Goal: Contribute content: Add original content to the website for others to see

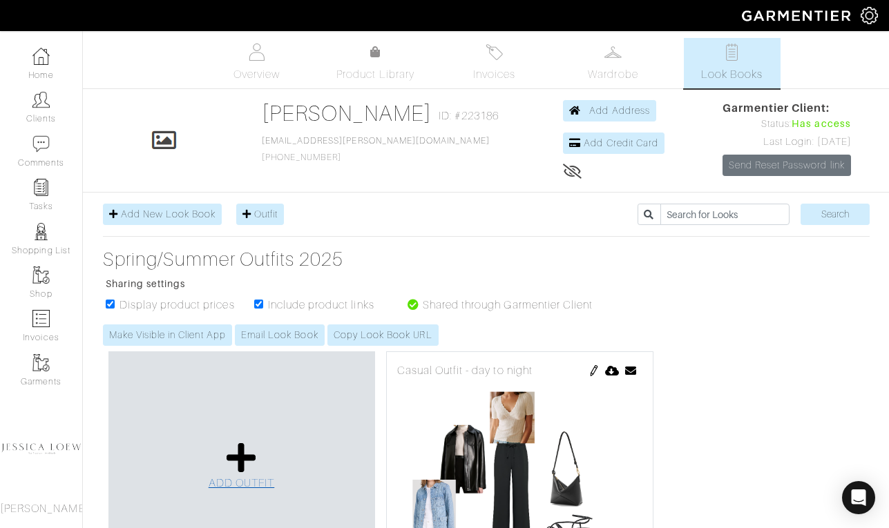
click at [253, 445] on icon at bounding box center [241, 457] width 30 height 33
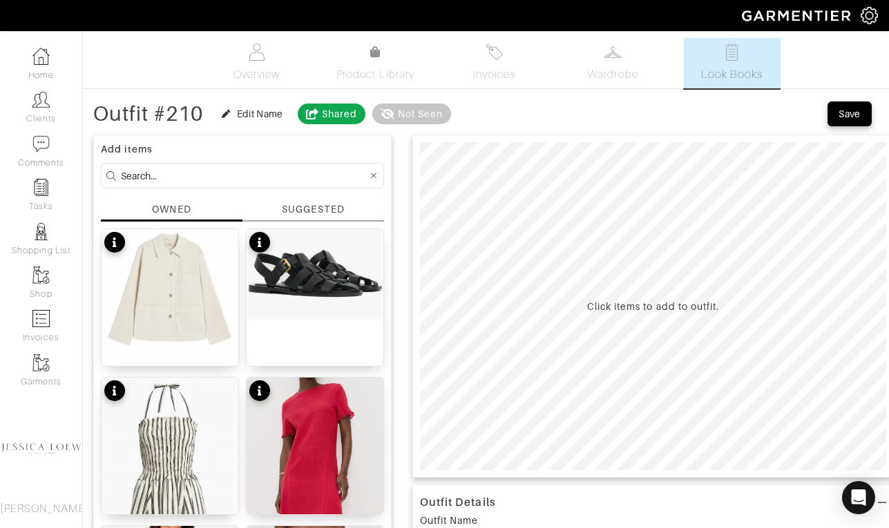
click at [278, 180] on input at bounding box center [244, 175] width 247 height 17
type input "set"
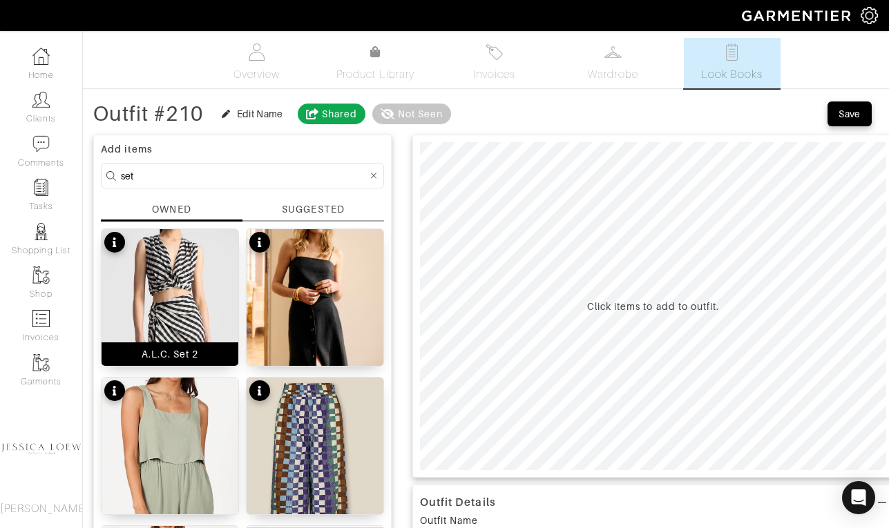
click at [209, 267] on img at bounding box center [170, 357] width 137 height 256
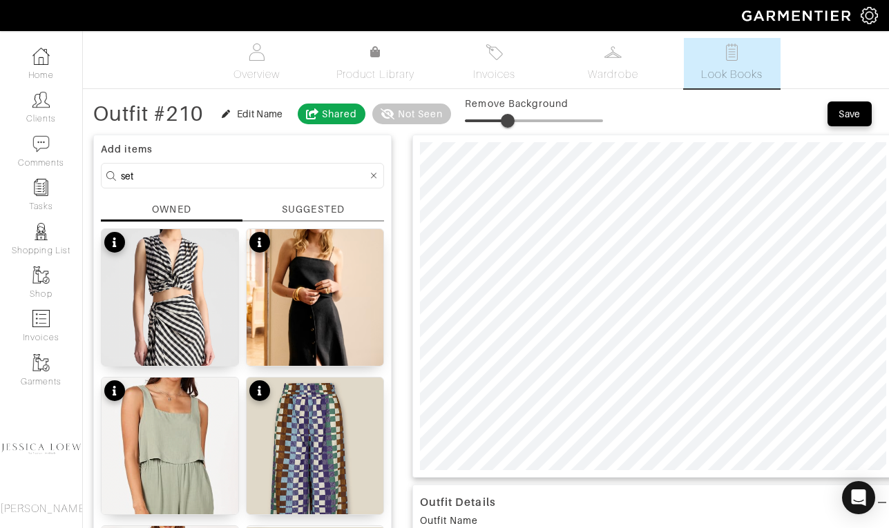
drag, startPoint x: 474, startPoint y: 123, endPoint x: 510, endPoint y: 126, distance: 36.0
click at [510, 126] on span at bounding box center [508, 121] width 14 height 14
drag, startPoint x: 510, startPoint y: 126, endPoint x: 496, endPoint y: 126, distance: 13.8
click at [496, 126] on span at bounding box center [492, 121] width 14 height 14
type input "17"
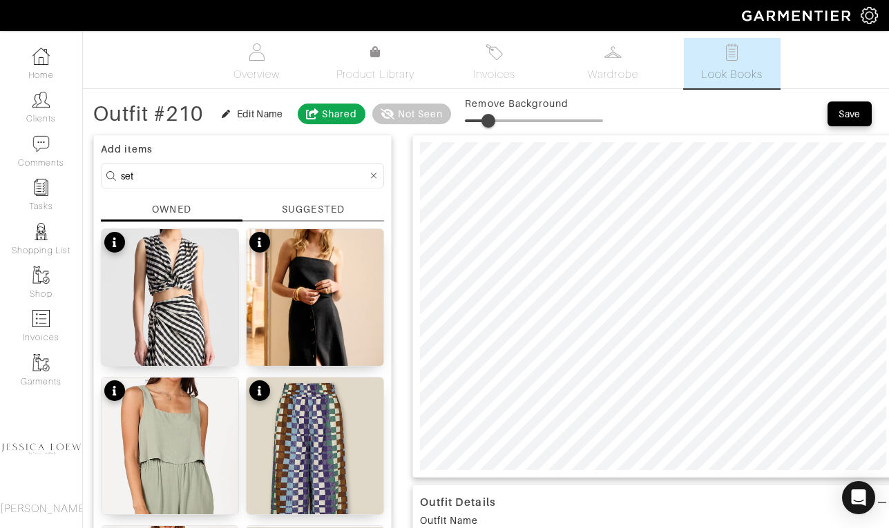
click at [490, 126] on span at bounding box center [488, 121] width 14 height 14
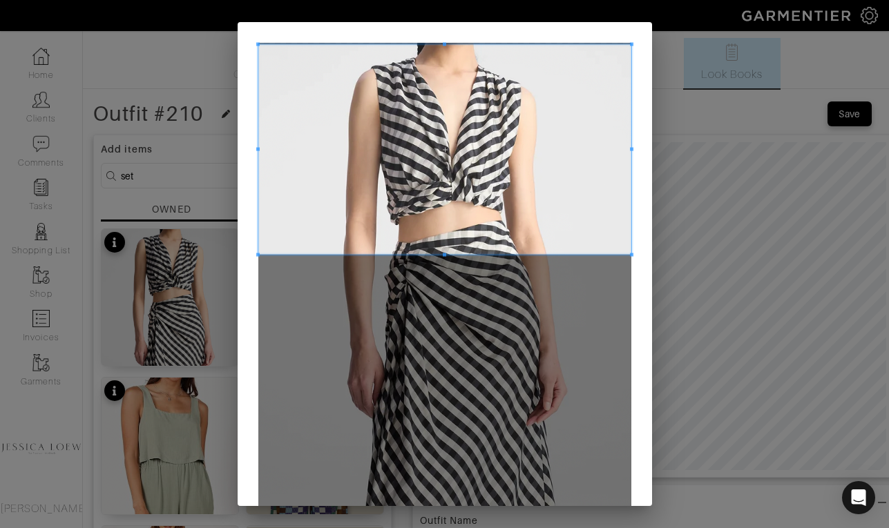
click at [456, 102] on span at bounding box center [444, 150] width 373 height 210
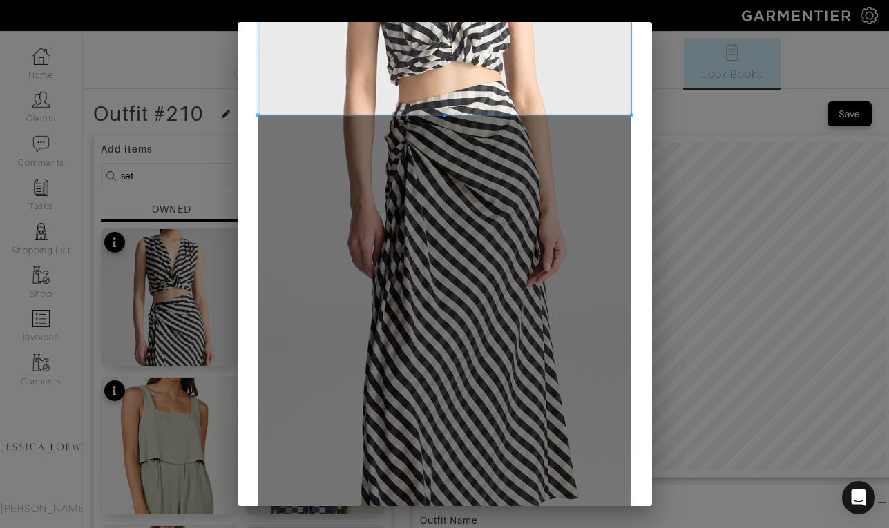
scroll to position [137, 0]
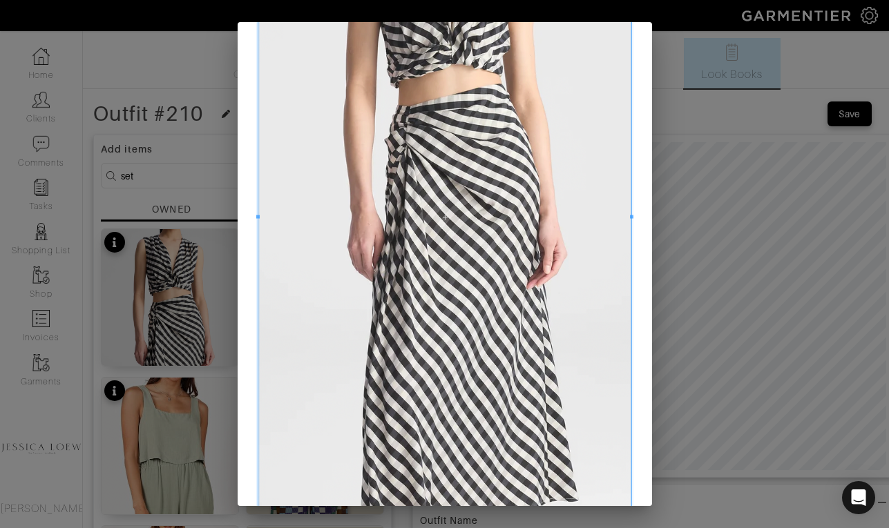
click at [455, 524] on div "Crop" at bounding box center [444, 264] width 889 height 528
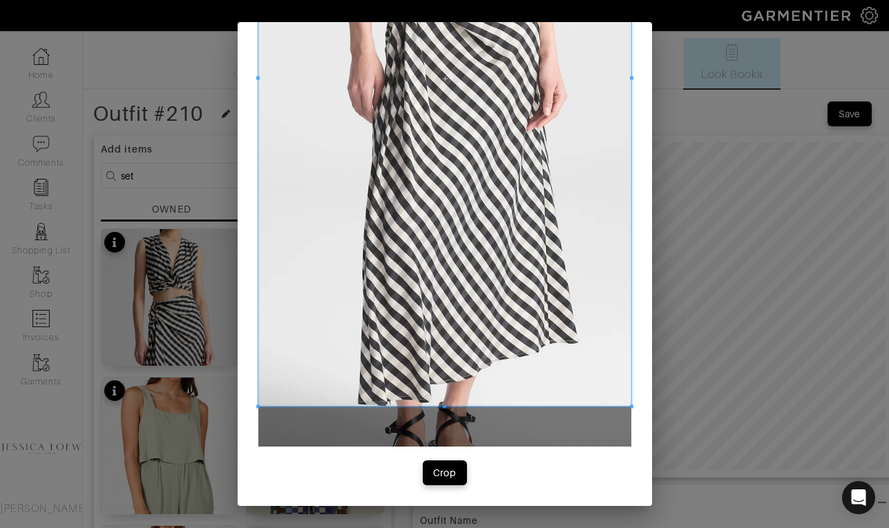
click at [447, 407] on div at bounding box center [444, 78] width 373 height 657
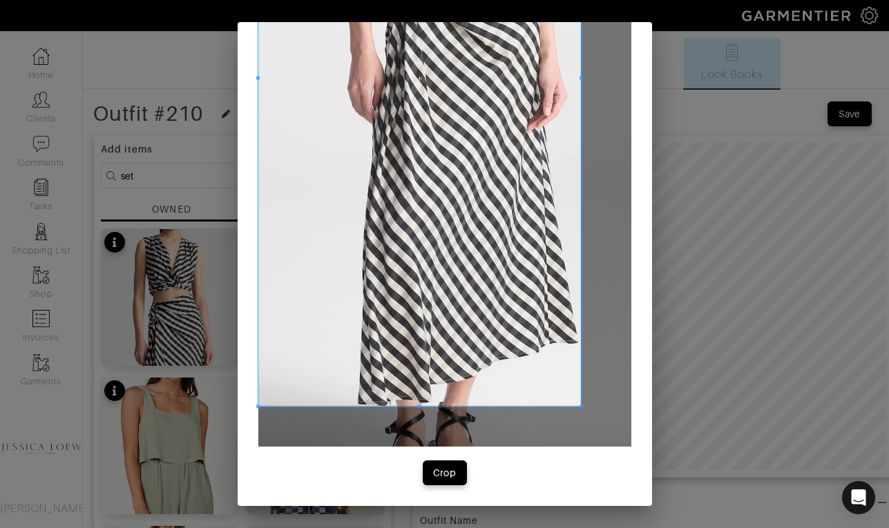
click at [581, 86] on span at bounding box center [580, 78] width 3 height 657
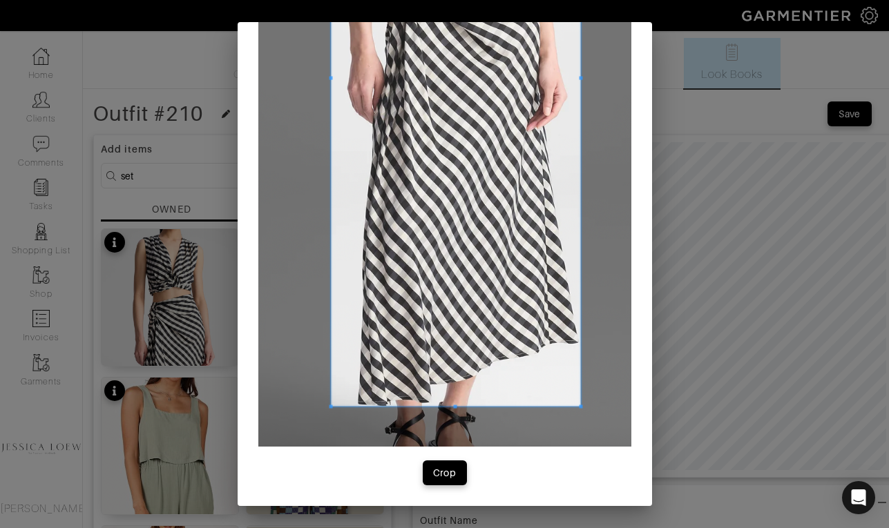
click at [329, 87] on span at bounding box center [330, 78] width 3 height 657
click at [443, 483] on button "Crop" at bounding box center [445, 473] width 44 height 25
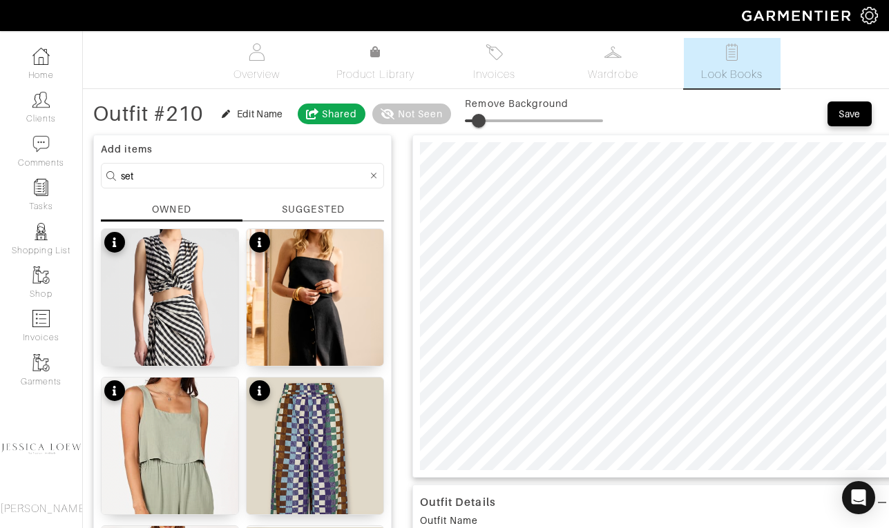
type input "11"
drag, startPoint x: 475, startPoint y: 122, endPoint x: 482, endPoint y: 124, distance: 7.2
click at [482, 124] on span at bounding box center [480, 121] width 14 height 14
click at [282, 169] on input "set" at bounding box center [244, 175] width 247 height 17
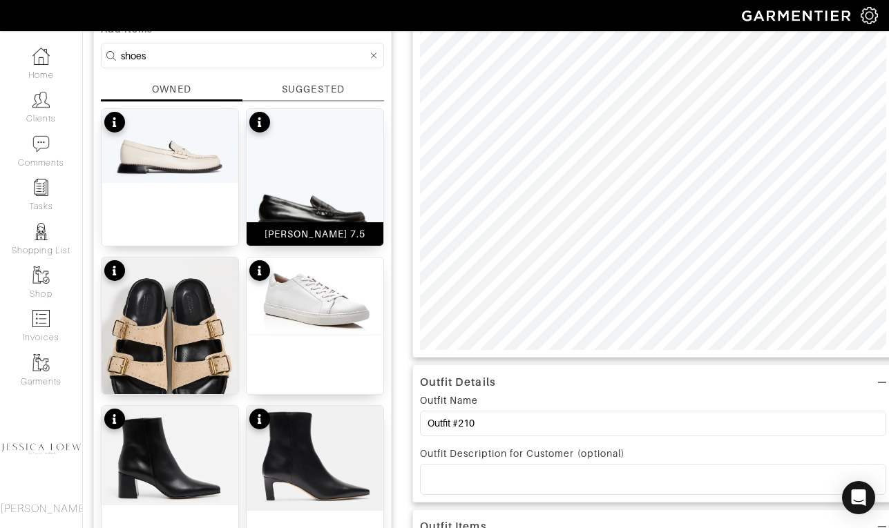
scroll to position [132, 0]
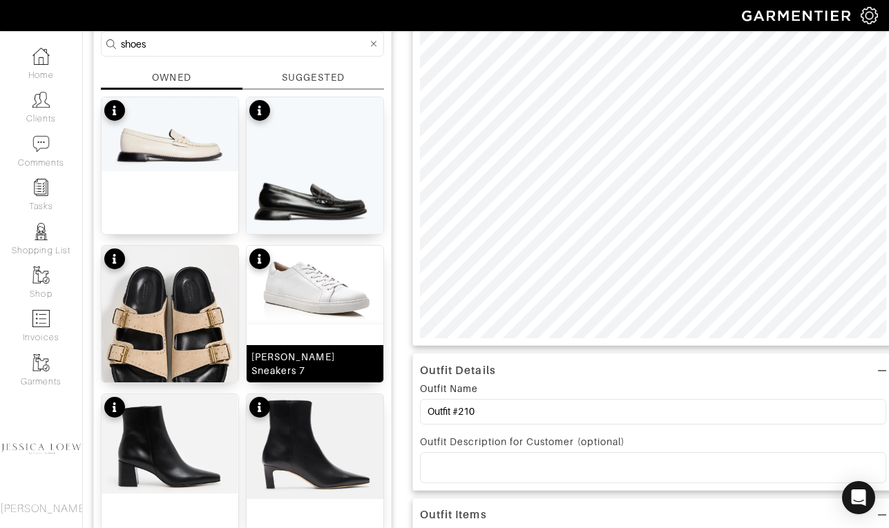
click at [305, 296] on img at bounding box center [315, 285] width 137 height 79
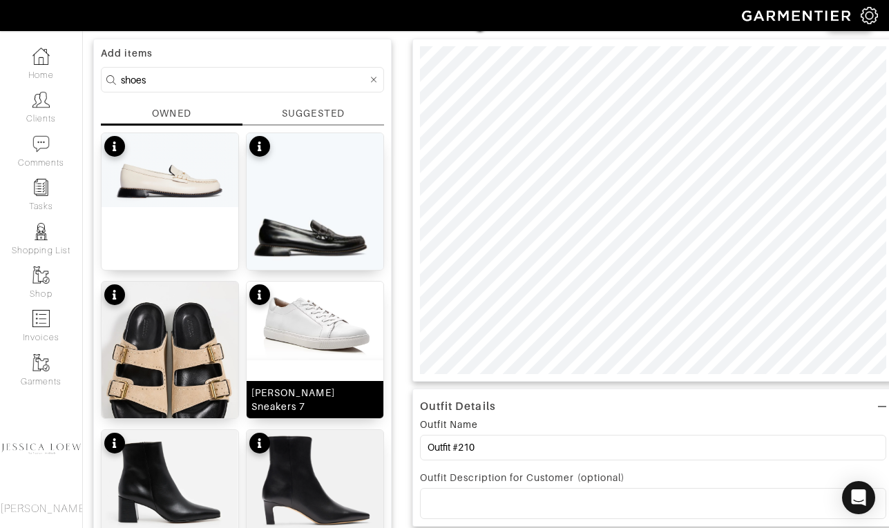
scroll to position [95, 0]
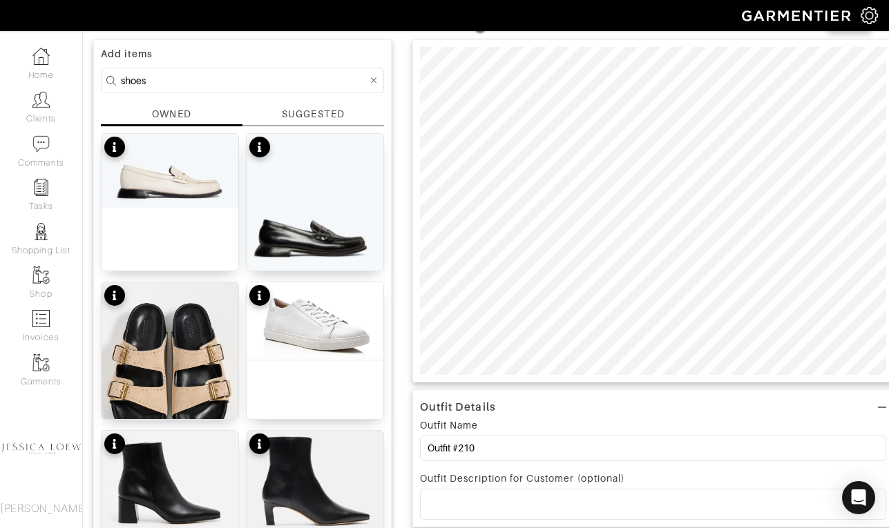
click at [310, 81] on input "shoes" at bounding box center [244, 80] width 247 height 17
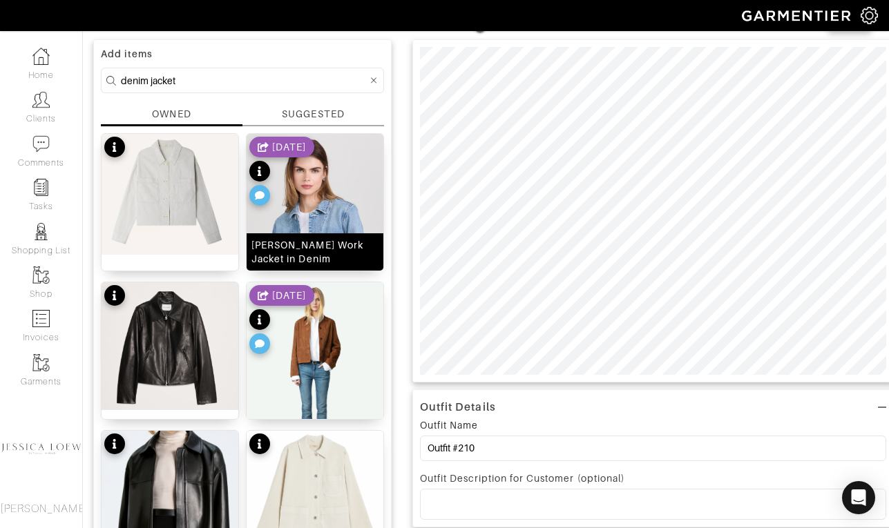
click at [310, 222] on img at bounding box center [315, 255] width 137 height 242
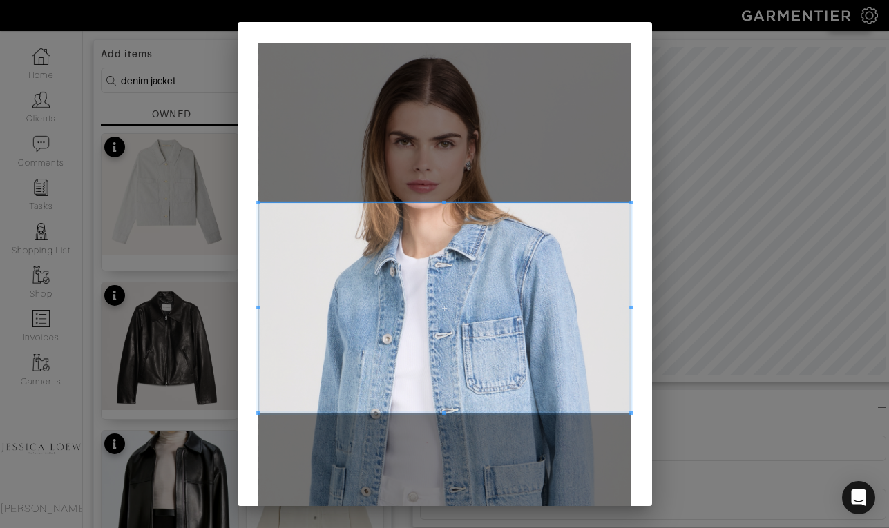
click at [381, 269] on span at bounding box center [444, 308] width 373 height 210
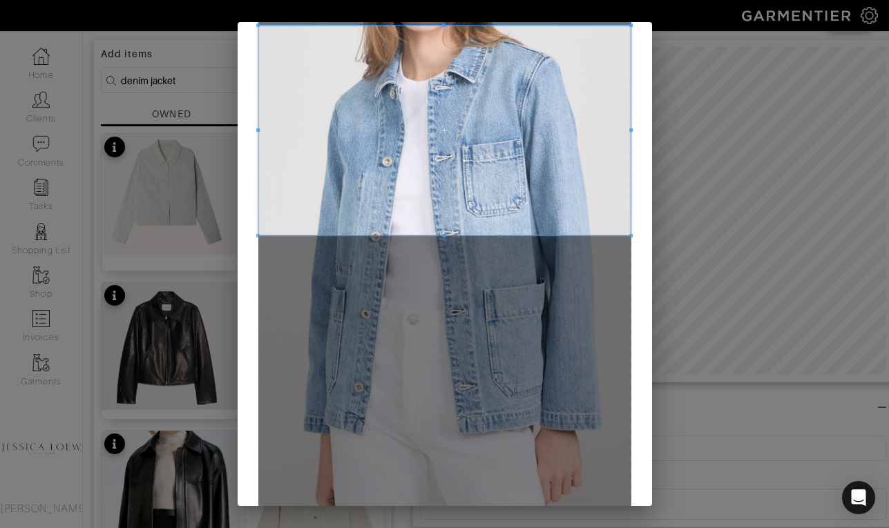
scroll to position [178, 0]
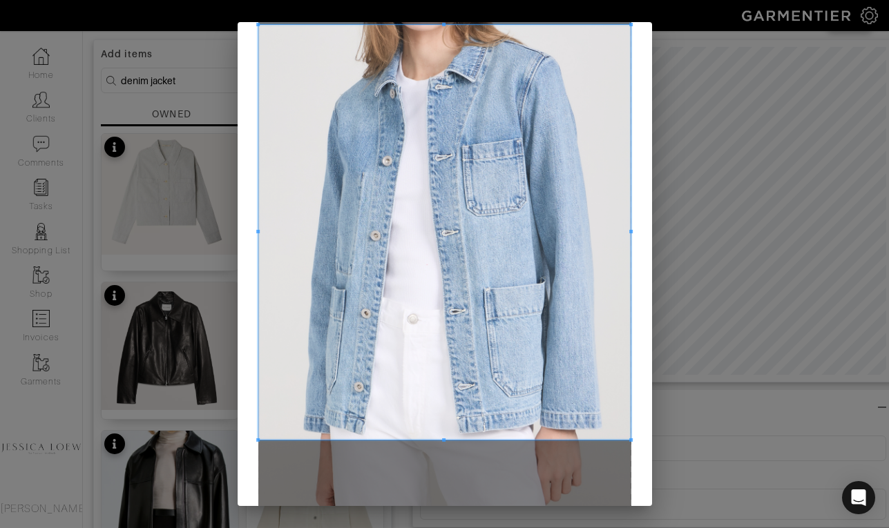
click at [427, 440] on div at bounding box center [444, 232] width 373 height 415
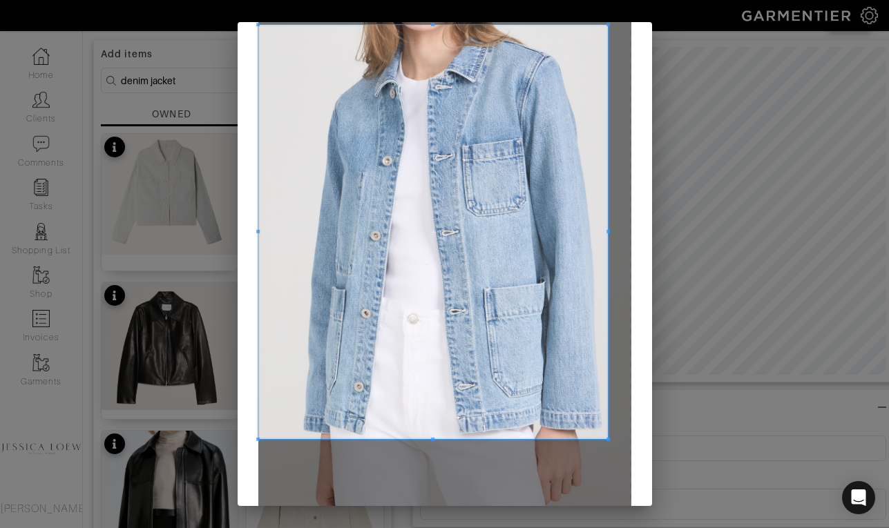
click at [608, 231] on span at bounding box center [608, 231] width 3 height 3
click at [255, 231] on div "Crop" at bounding box center [445, 214] width 414 height 741
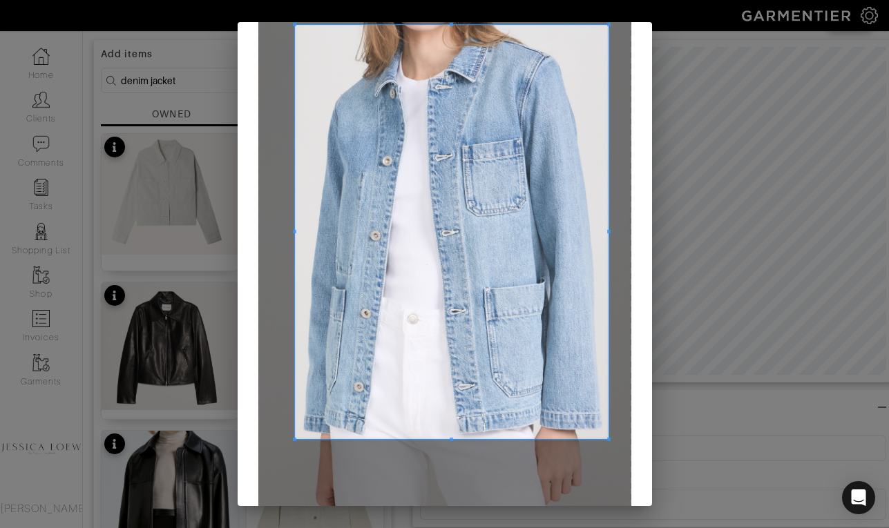
click at [295, 232] on span at bounding box center [294, 231] width 3 height 3
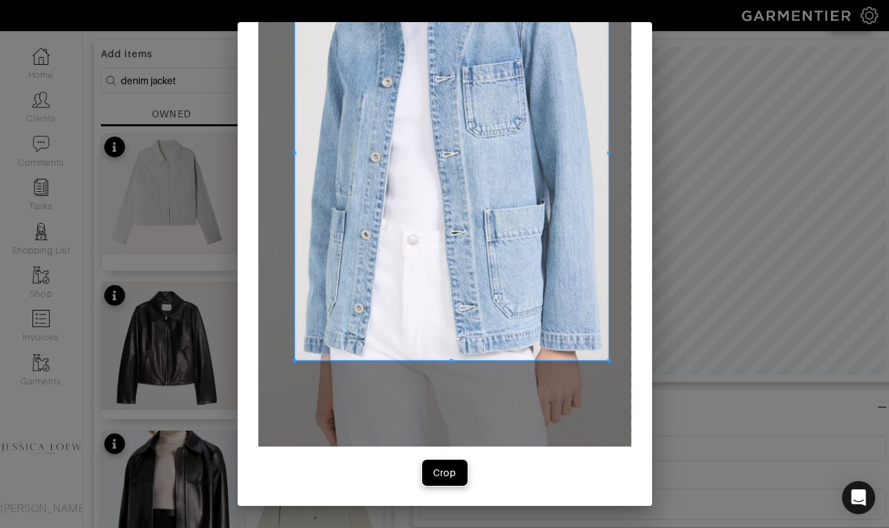
click at [456, 471] on span "Crop" at bounding box center [444, 473] width 29 height 14
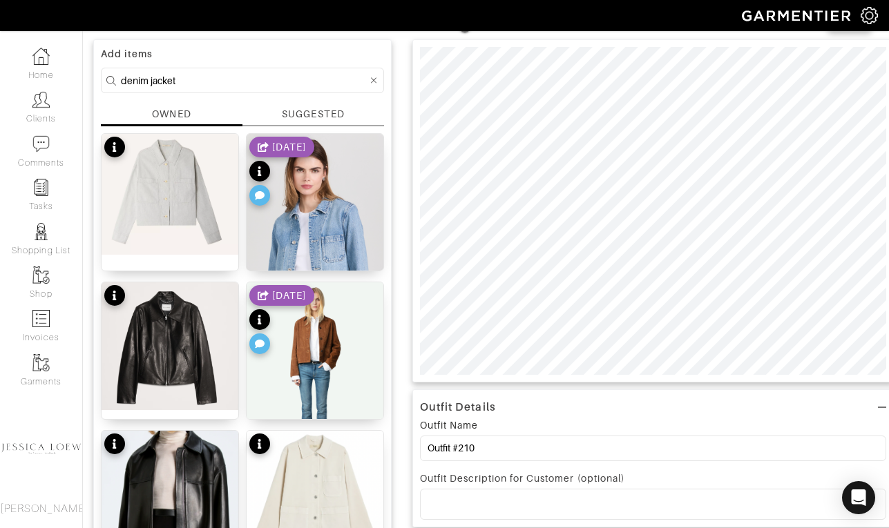
click at [289, 74] on input "denim jacket" at bounding box center [244, 80] width 247 height 17
type input "bag"
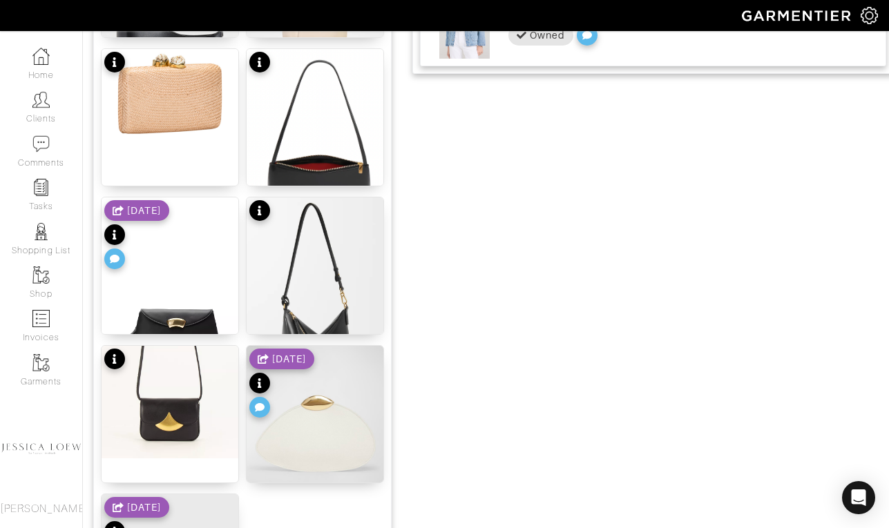
scroll to position [923, 0]
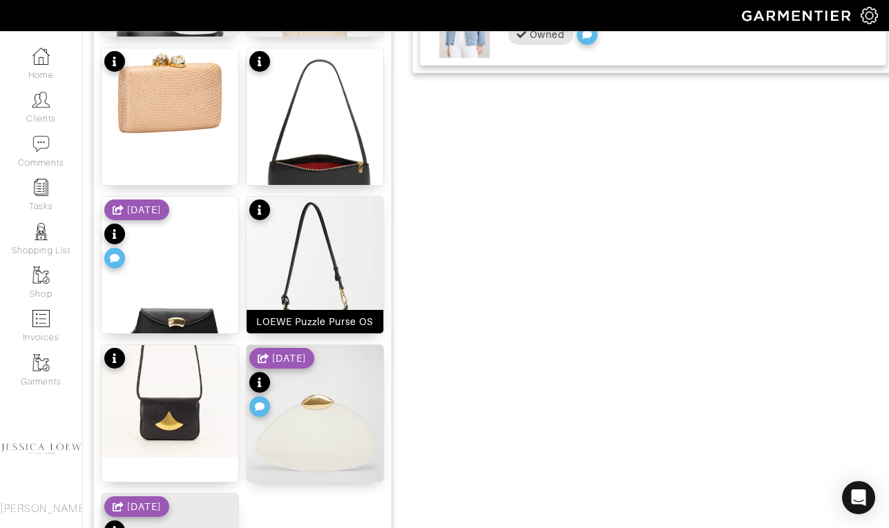
click at [349, 275] on img at bounding box center [315, 297] width 137 height 200
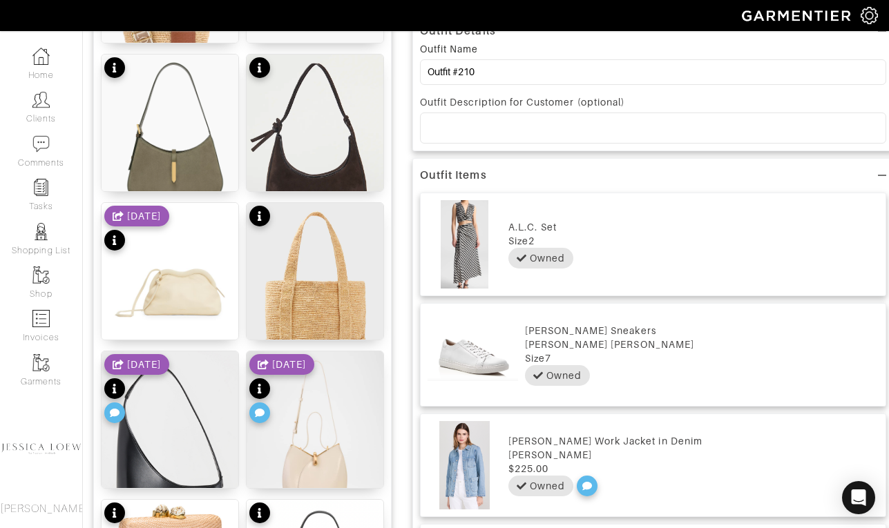
scroll to position [0, 0]
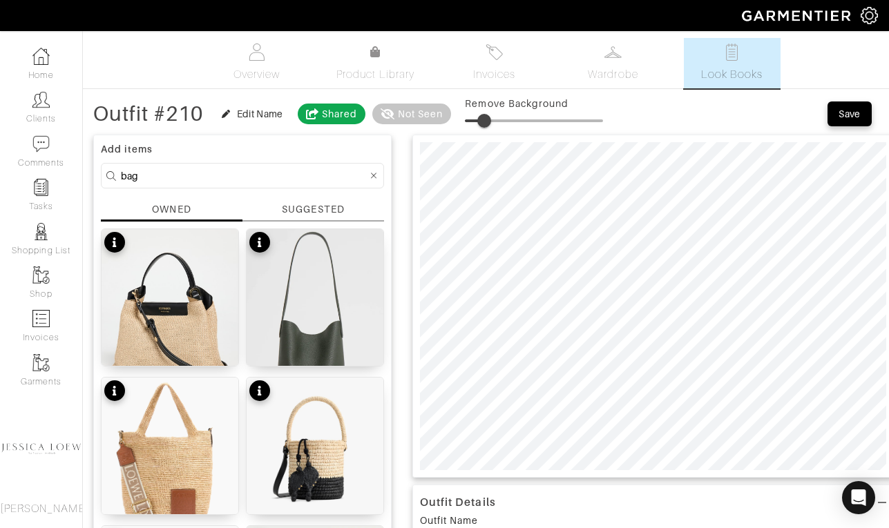
type input "15"
click at [488, 122] on span at bounding box center [534, 120] width 138 height 21
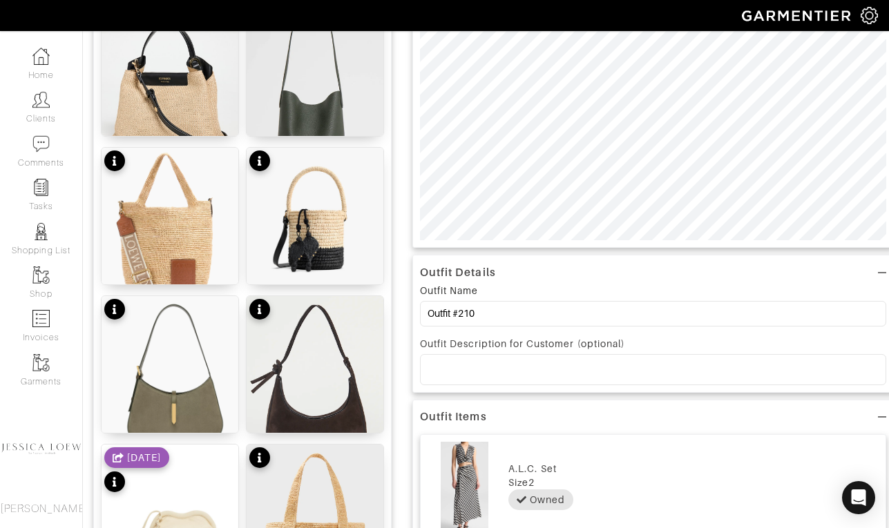
scroll to position [231, 0]
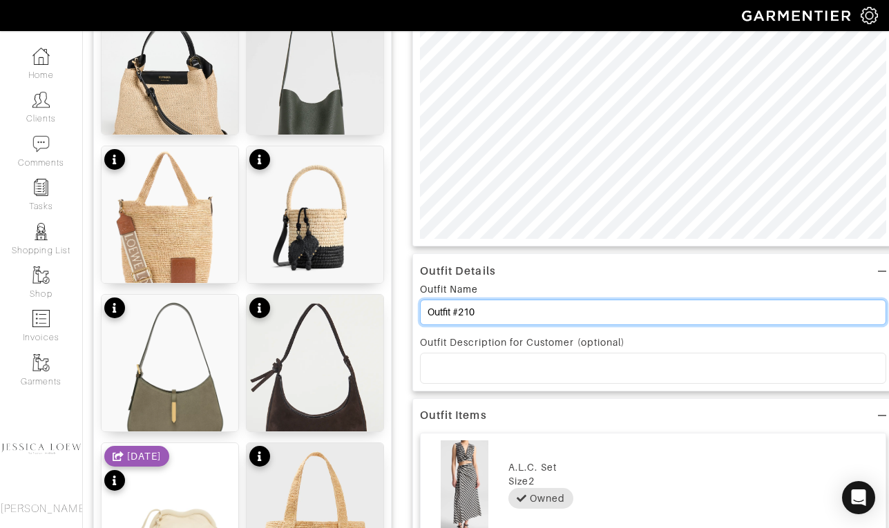
click at [537, 318] on input "Outfit #210" at bounding box center [653, 313] width 466 height 26
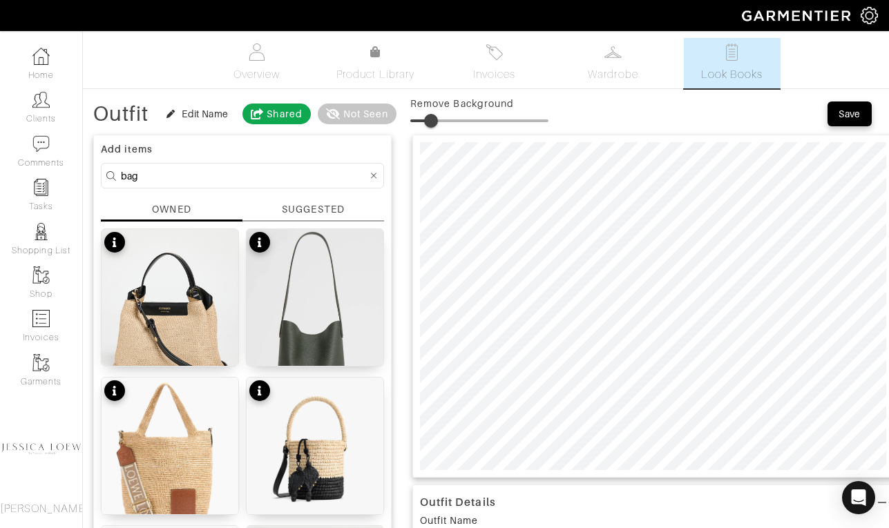
type input "Outfit"
click at [853, 105] on button "Save" at bounding box center [849, 114] width 44 height 25
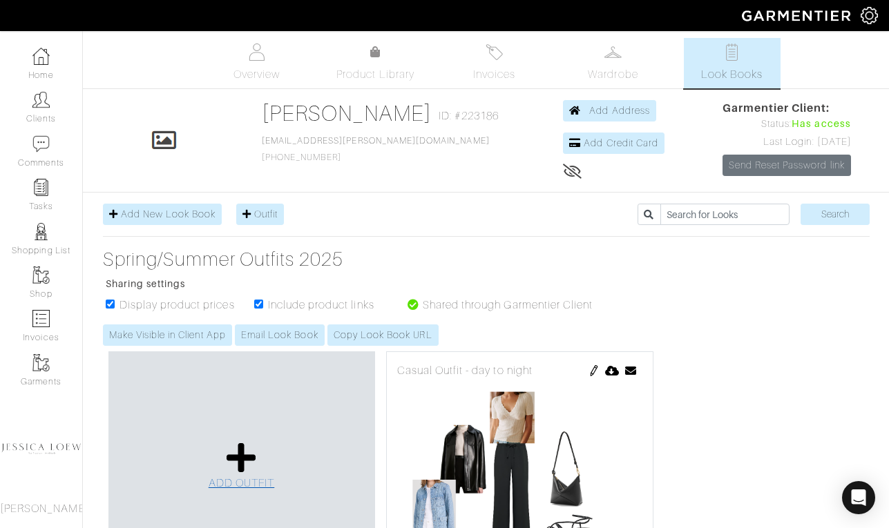
click at [249, 454] on icon at bounding box center [241, 457] width 30 height 33
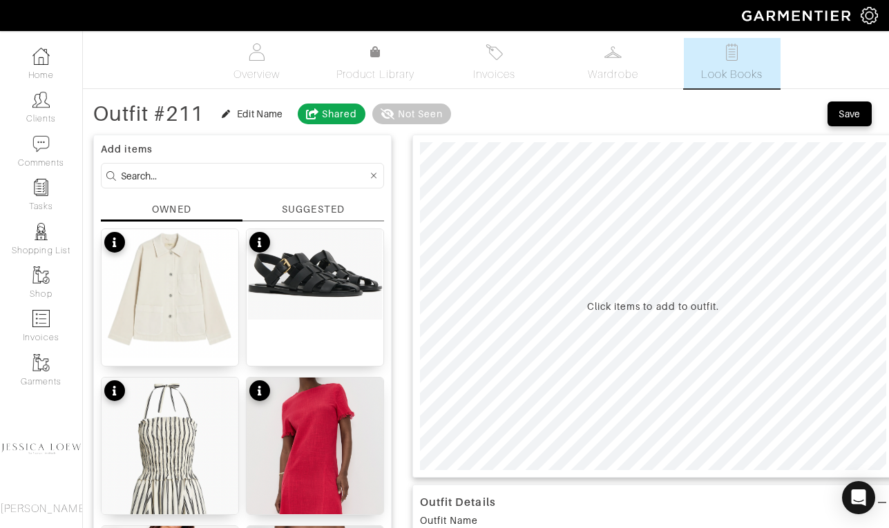
click at [189, 184] on input at bounding box center [244, 175] width 247 height 17
type input "set"
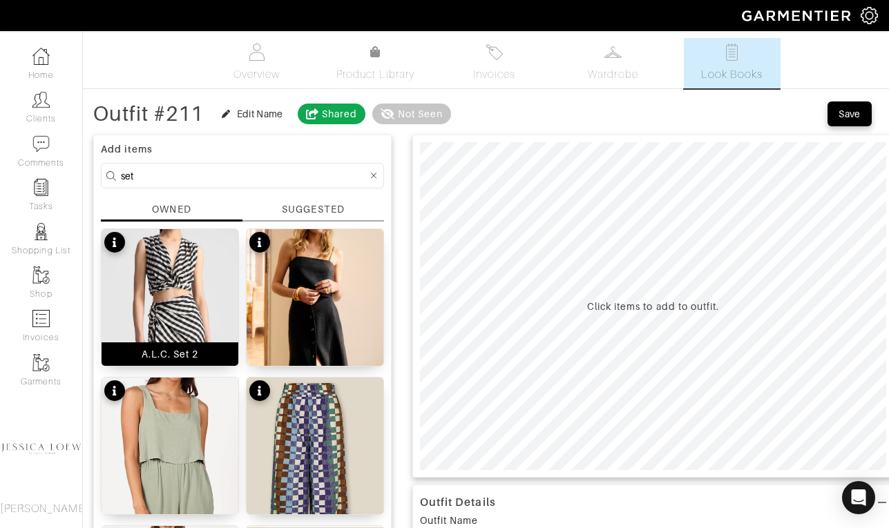
click at [127, 288] on img at bounding box center [170, 357] width 137 height 256
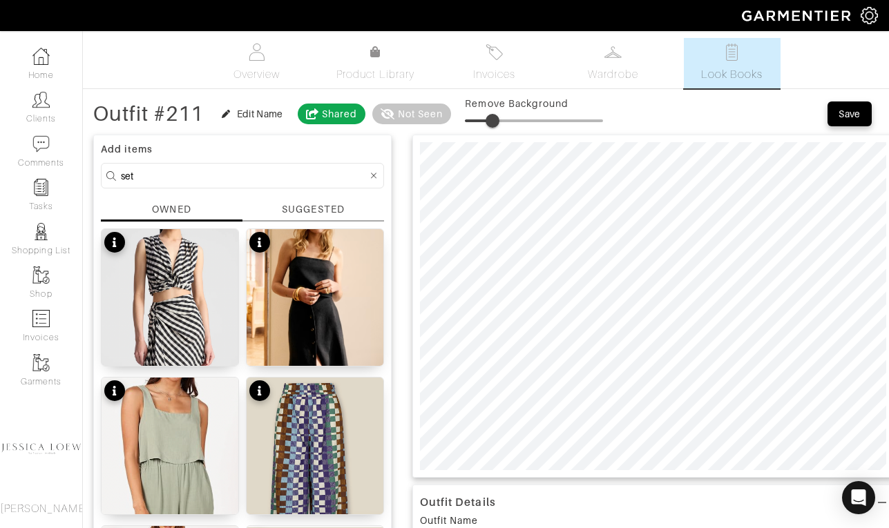
type input "22"
drag, startPoint x: 477, startPoint y: 122, endPoint x: 497, endPoint y: 124, distance: 20.2
click at [497, 125] on span at bounding box center [495, 121] width 14 height 14
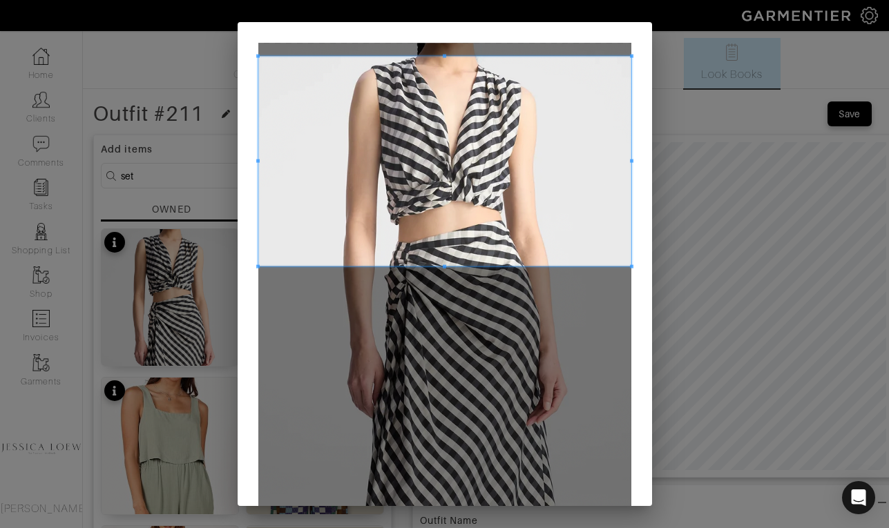
click at [387, 189] on span at bounding box center [444, 162] width 373 height 210
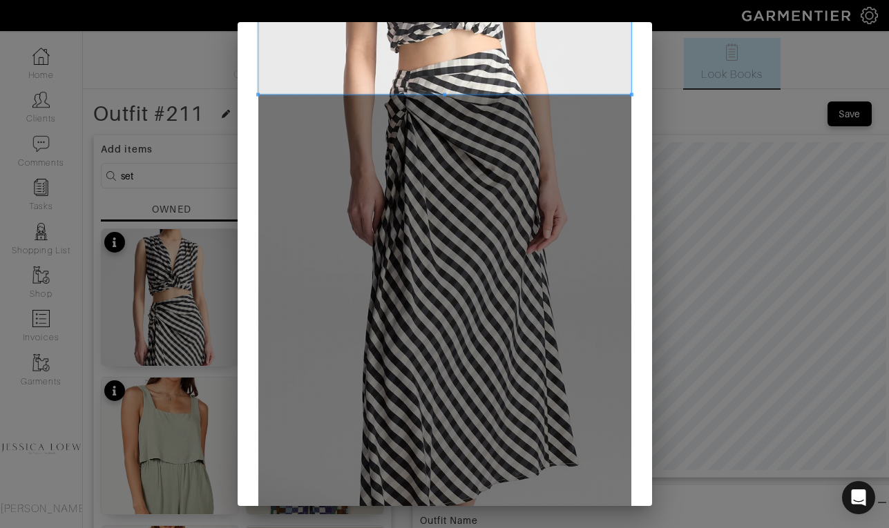
scroll to position [173, 0]
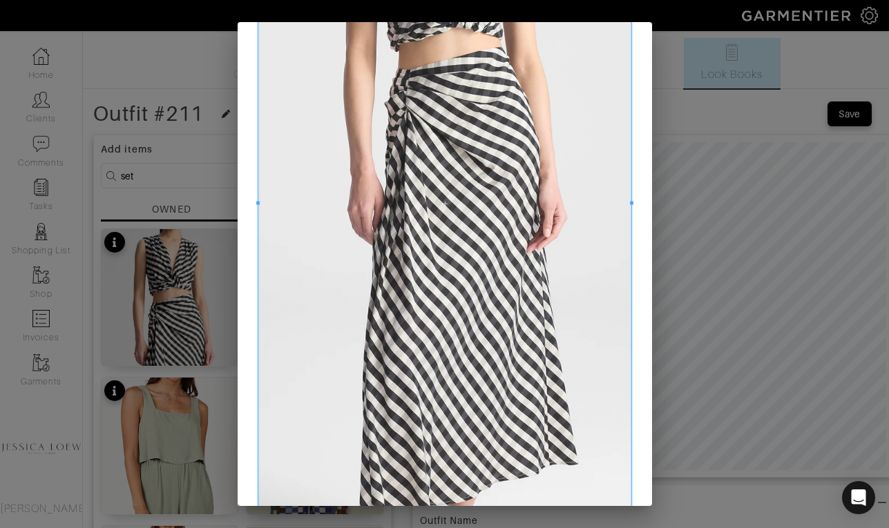
click at [418, 525] on div "Crop" at bounding box center [444, 264] width 889 height 528
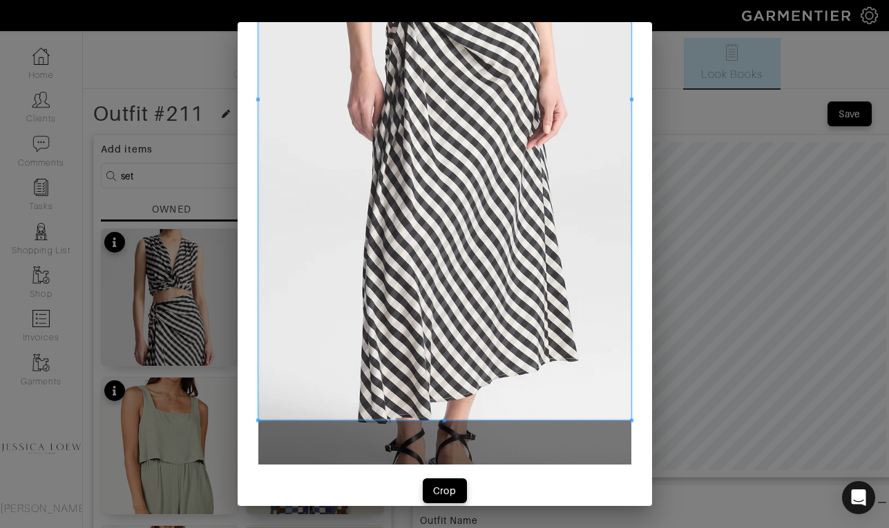
scroll to position [280, 0]
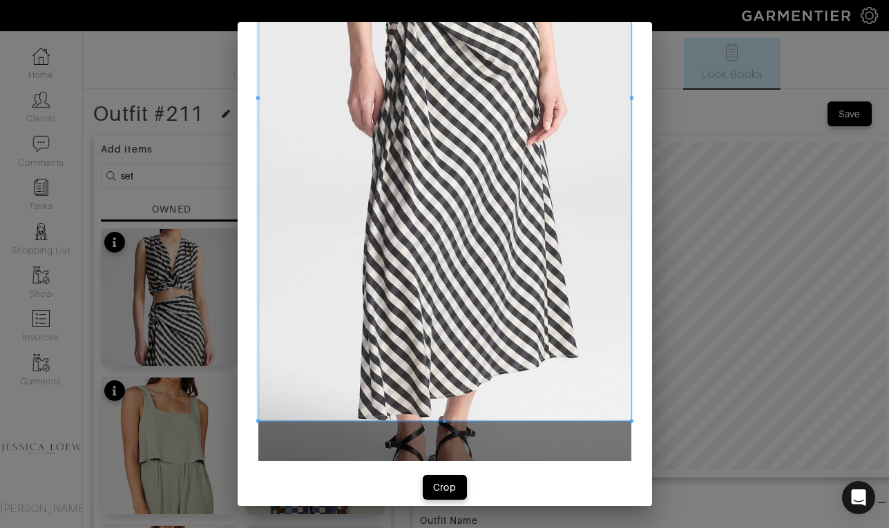
click at [445, 419] on span at bounding box center [444, 420] width 3 height 3
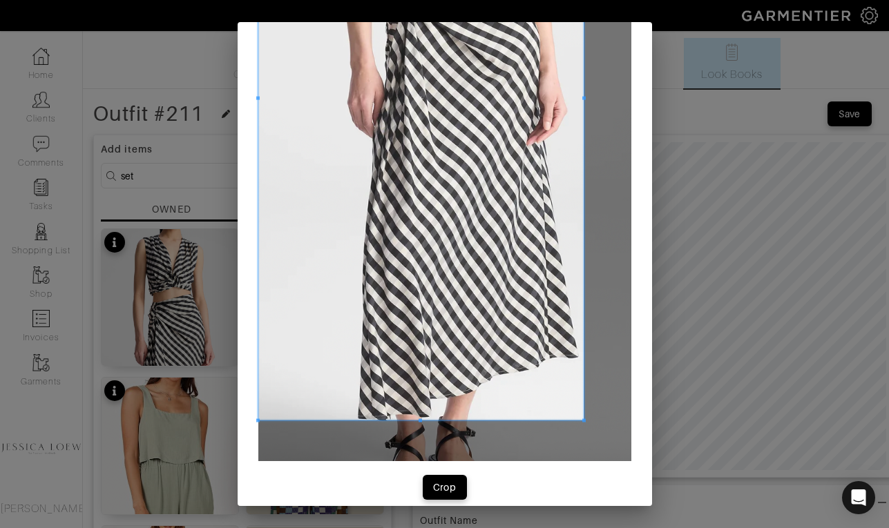
click at [583, 112] on span at bounding box center [583, 98] width 3 height 644
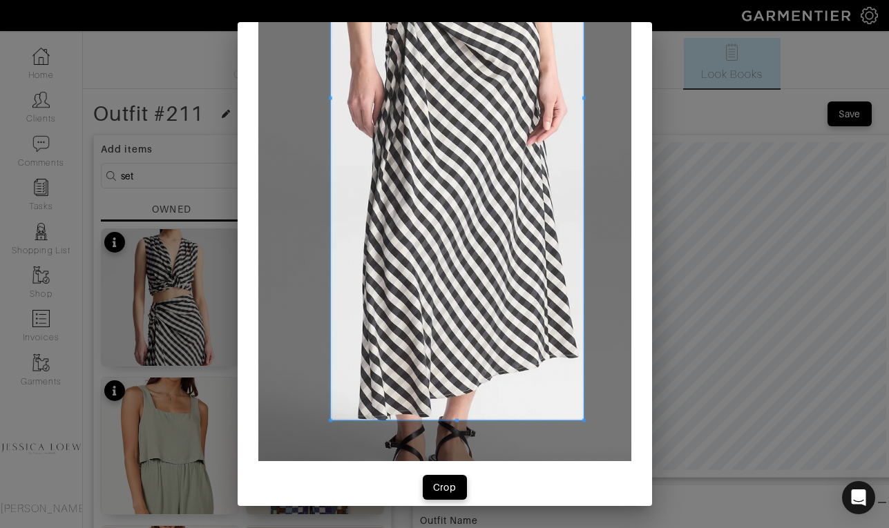
click at [330, 100] on div at bounding box center [456, 98] width 253 height 644
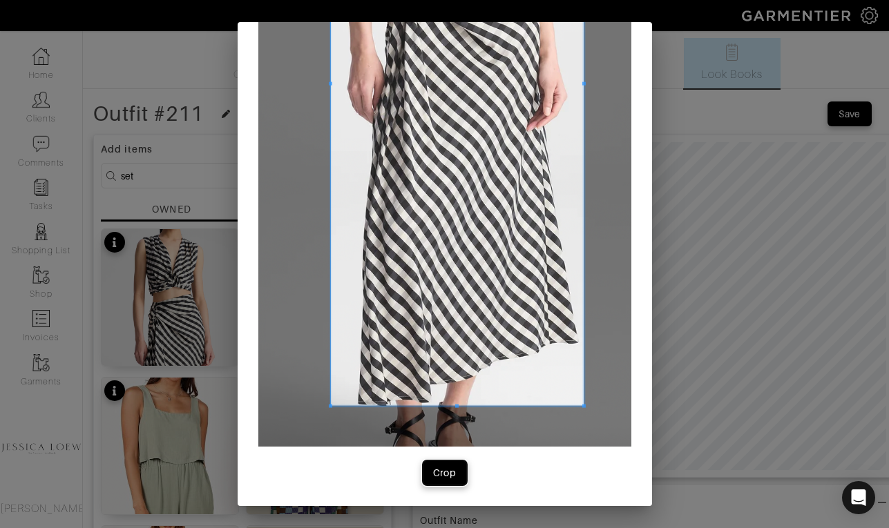
click at [443, 476] on div "Crop" at bounding box center [444, 473] width 23 height 14
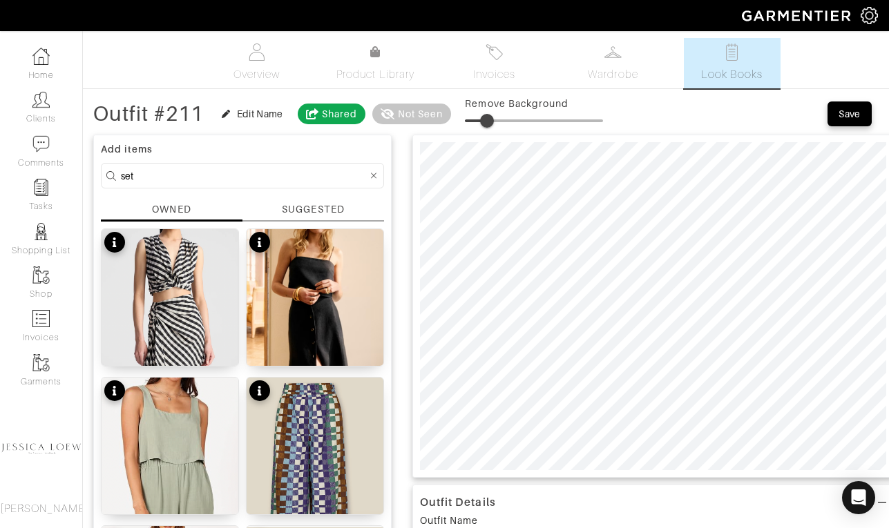
type input "17"
drag, startPoint x: 480, startPoint y: 122, endPoint x: 491, endPoint y: 124, distance: 11.4
click at [491, 124] on span at bounding box center [488, 121] width 14 height 14
drag, startPoint x: 491, startPoint y: 124, endPoint x: 422, endPoint y: 102, distance: 72.5
click at [422, 102] on div "Outfit #211 Edit Name Shared Not Seen Remove Background" at bounding box center [348, 114] width 510 height 28
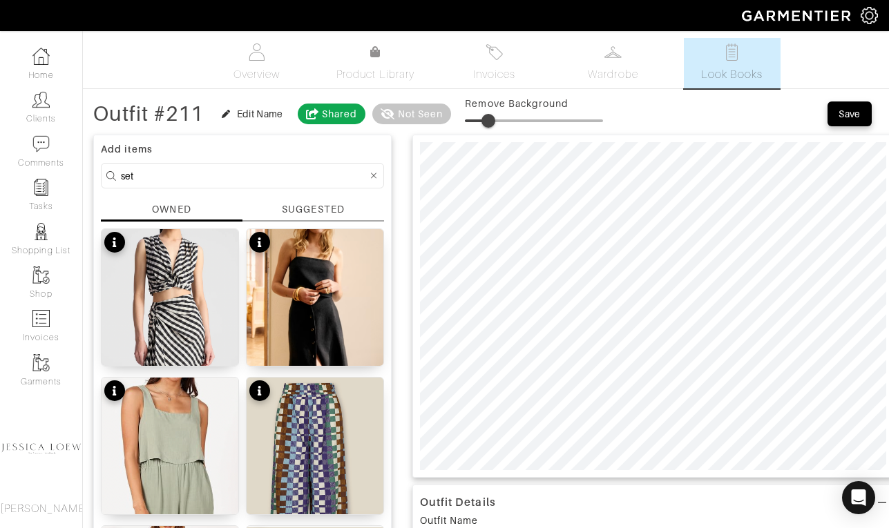
click at [183, 180] on input "set" at bounding box center [244, 175] width 247 height 17
type input "sandals"
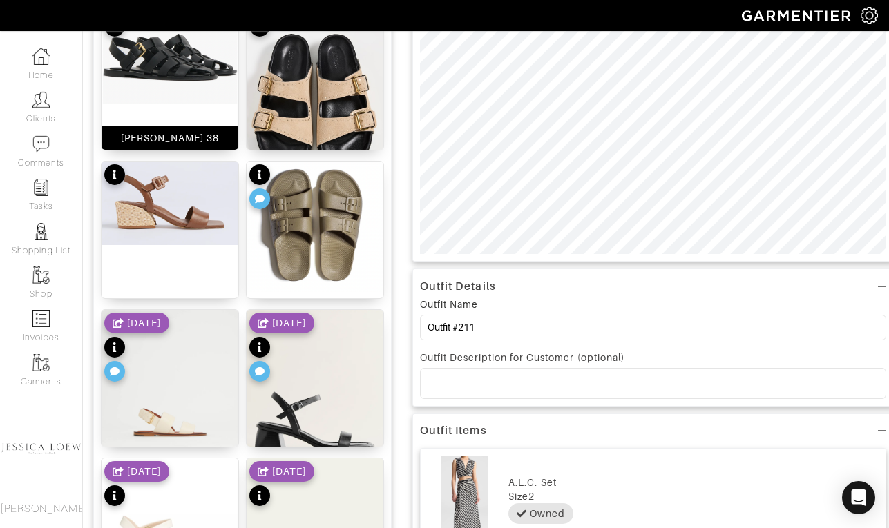
scroll to position [296, 0]
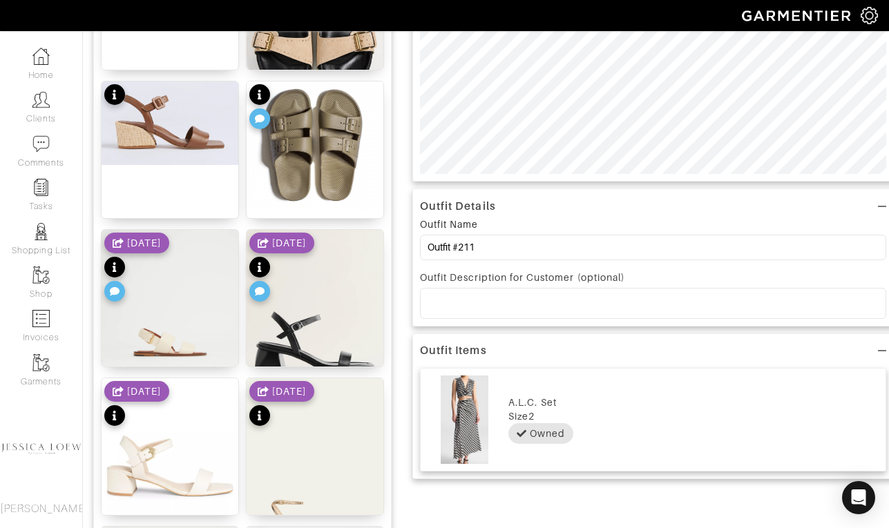
click at [299, 296] on div "[DATE]" at bounding box center [281, 269] width 65 height 73
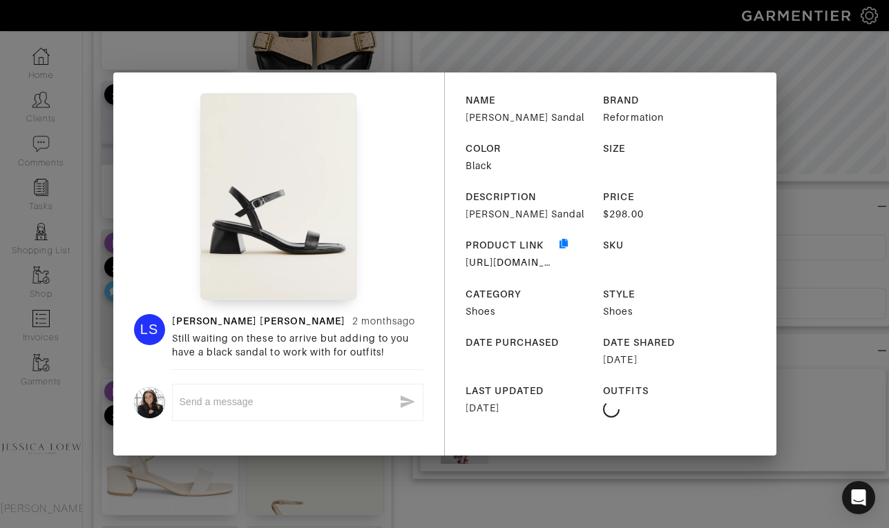
click at [510, 473] on div "LS Lucy Shafer 2 months ago Still waiting on these to arrive but adding to you …" at bounding box center [444, 264] width 889 height 528
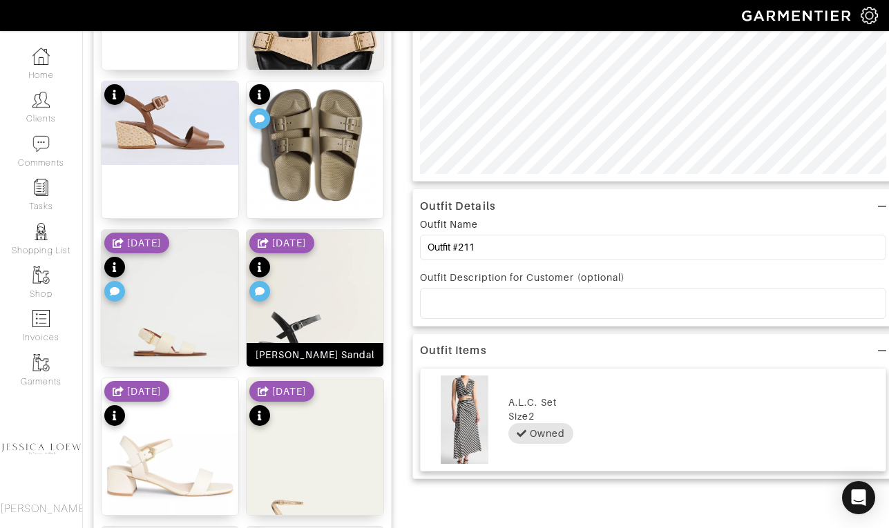
click at [363, 296] on img at bounding box center [315, 321] width 137 height 182
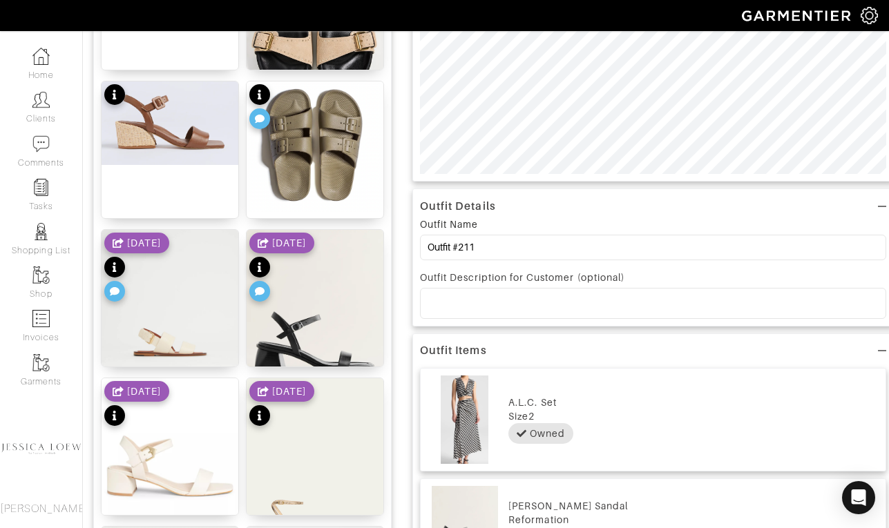
scroll to position [0, 0]
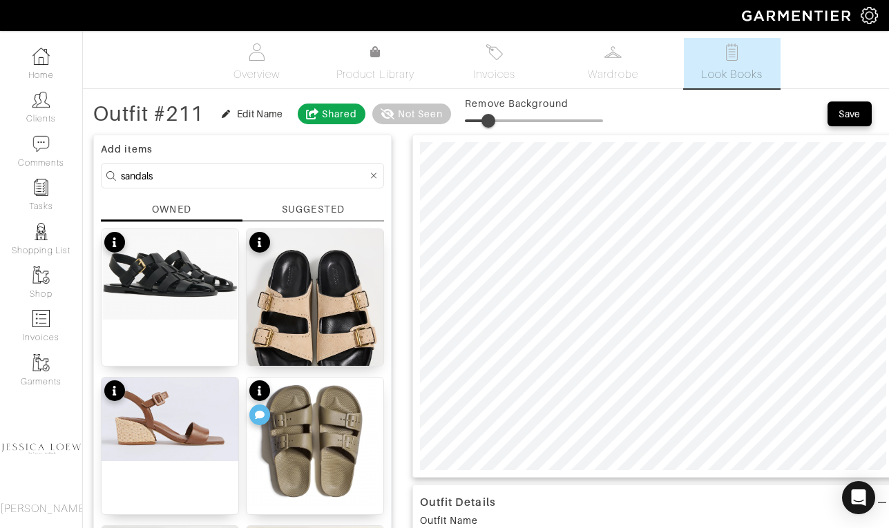
type input "15"
click at [488, 118] on span at bounding box center [486, 121] width 14 height 14
click at [261, 175] on input "sandals" at bounding box center [244, 175] width 247 height 17
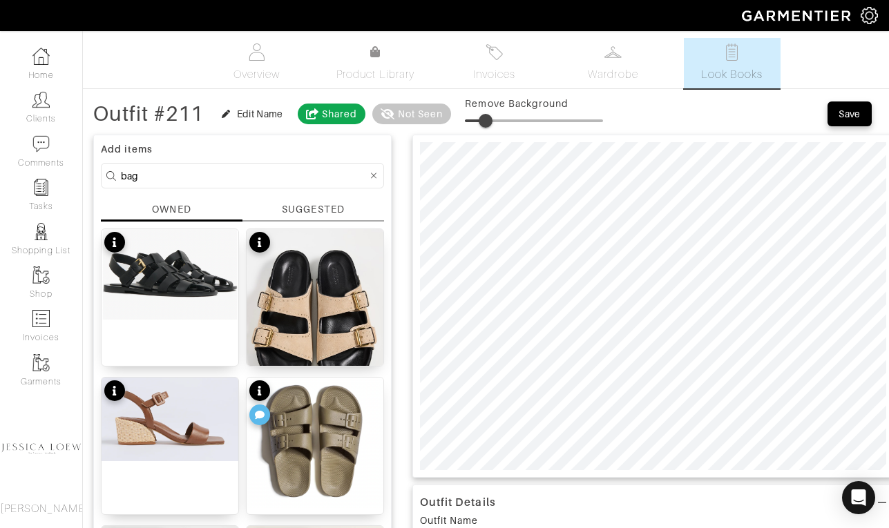
type input "bag"
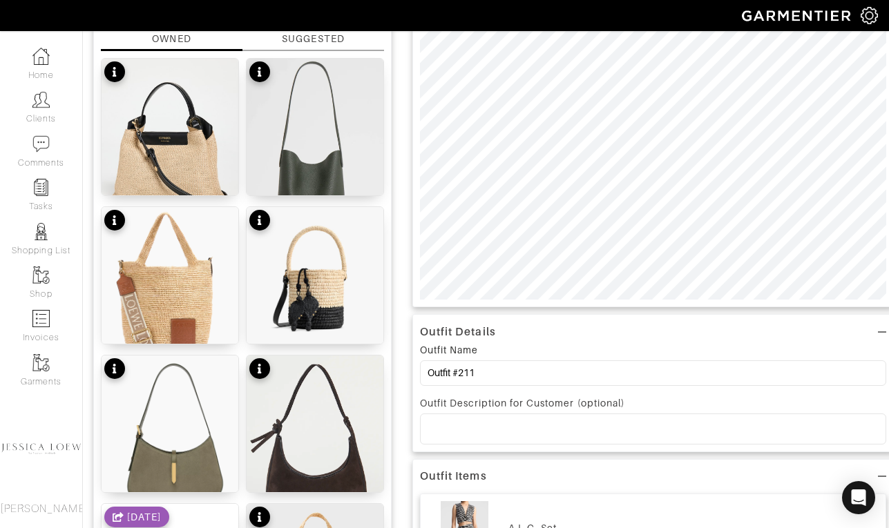
scroll to position [91, 0]
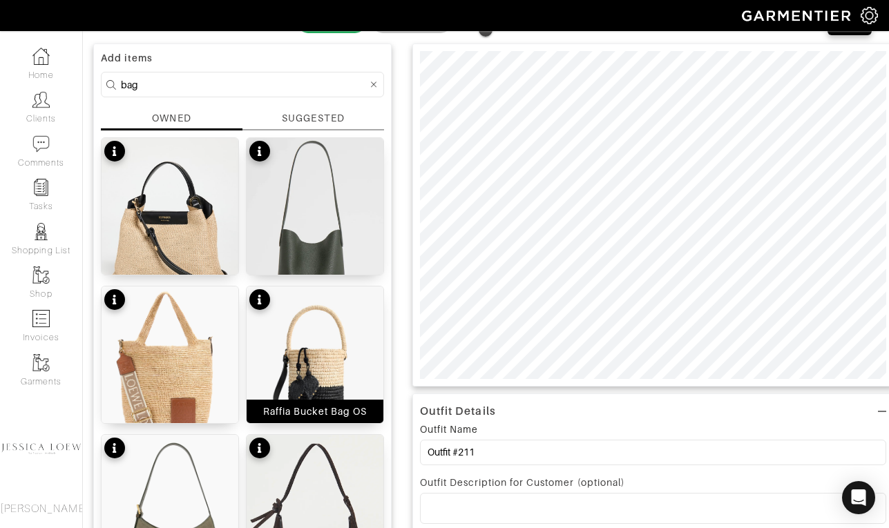
click at [316, 342] on img at bounding box center [315, 362] width 137 height 150
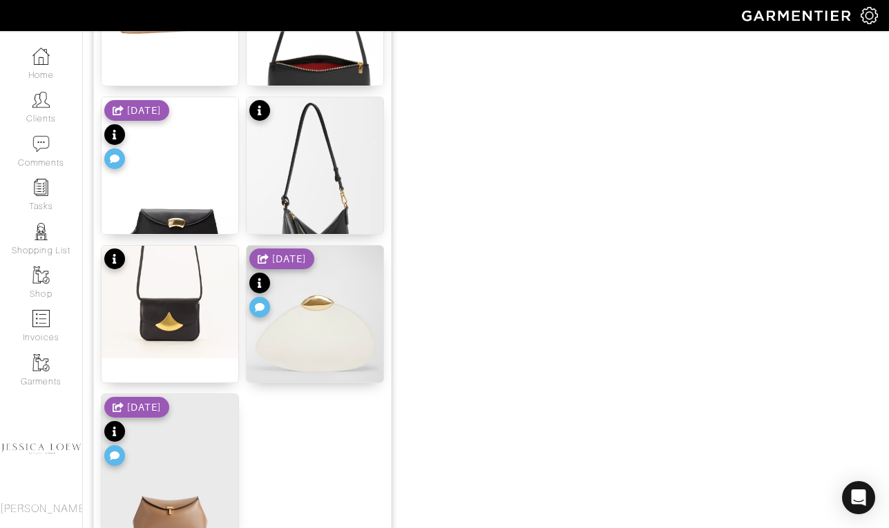
scroll to position [1040, 0]
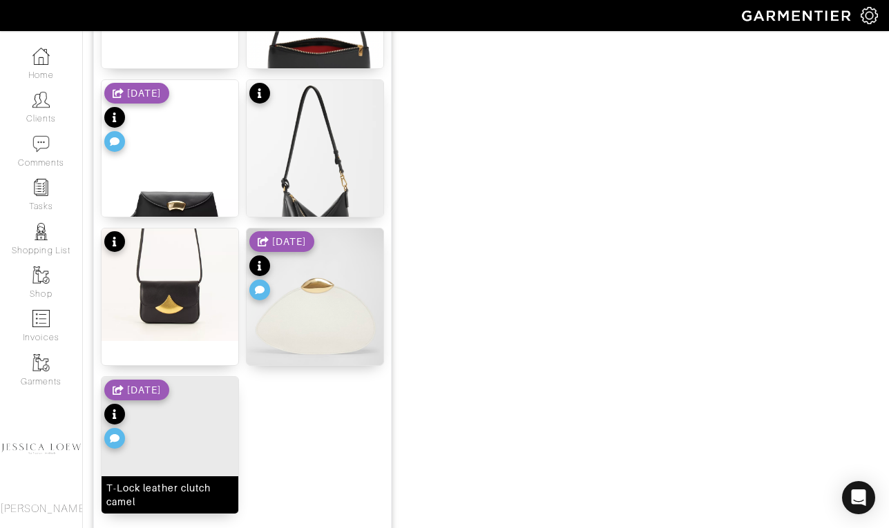
click at [217, 443] on img at bounding box center [170, 472] width 137 height 191
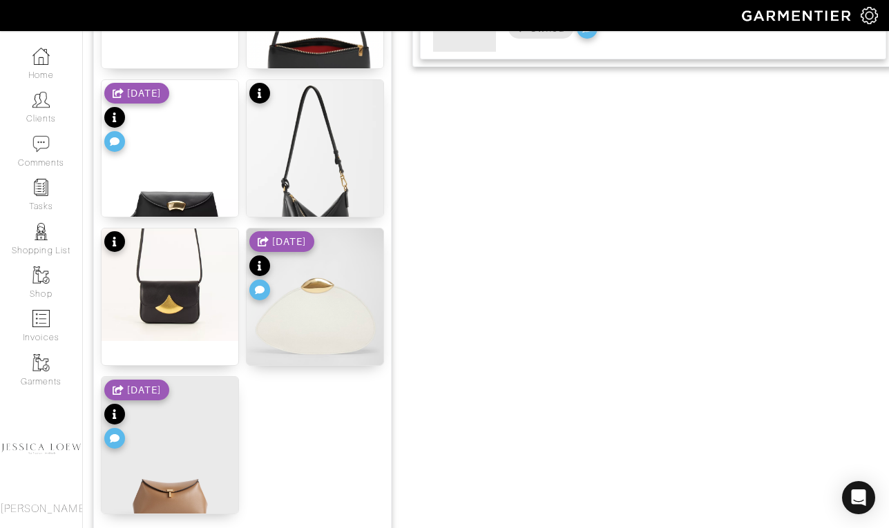
scroll to position [0, 0]
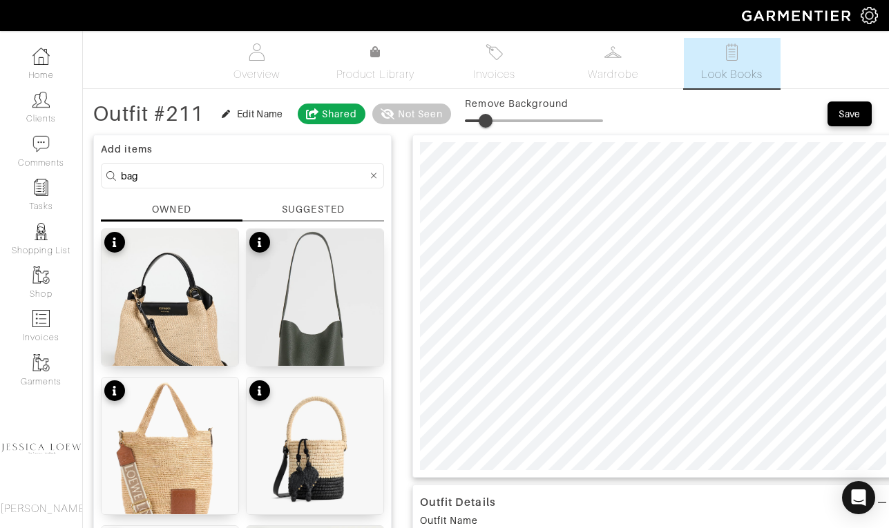
type input "9"
click at [480, 122] on span at bounding box center [477, 121] width 14 height 14
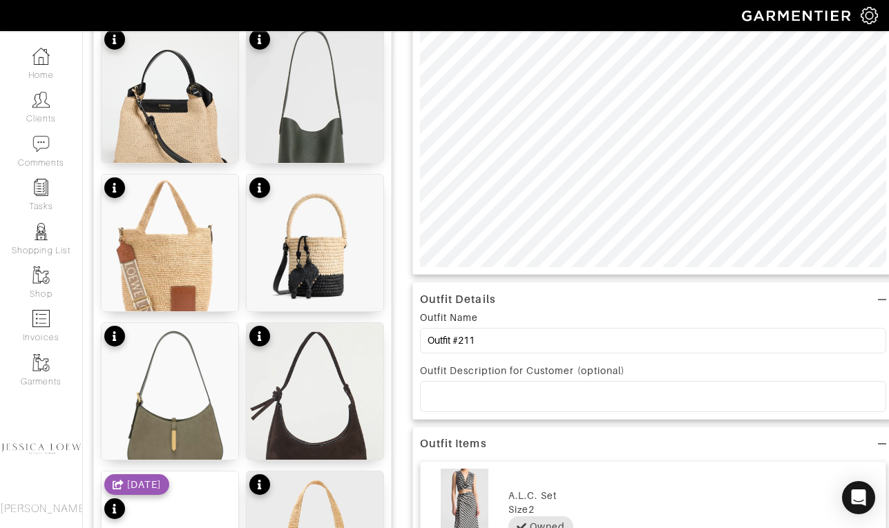
scroll to position [269, 0]
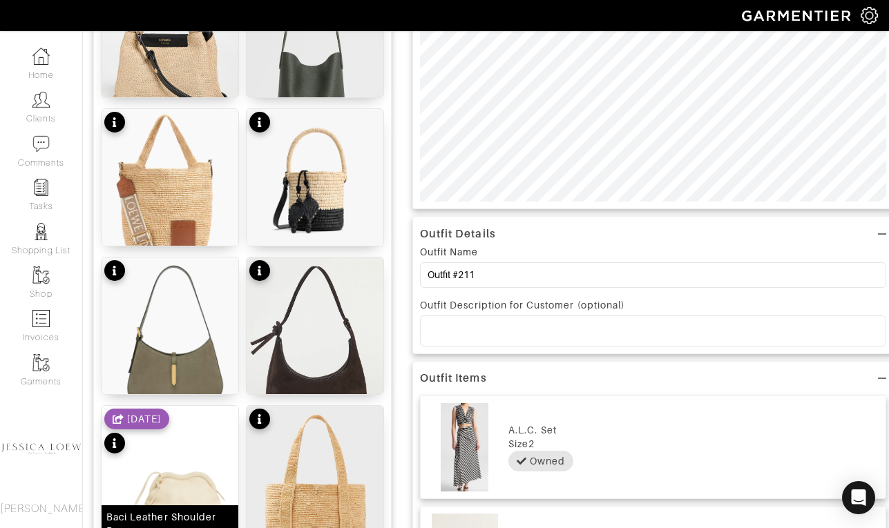
click at [201, 445] on img at bounding box center [170, 497] width 137 height 182
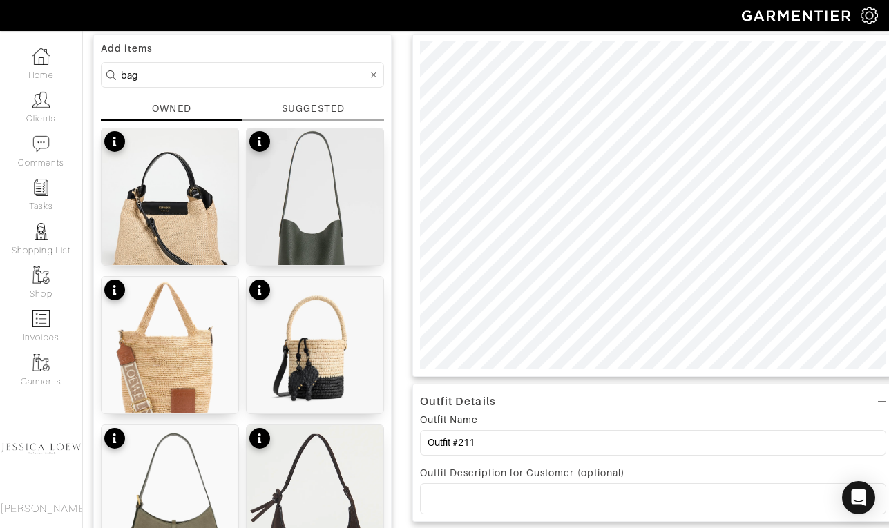
scroll to position [114, 0]
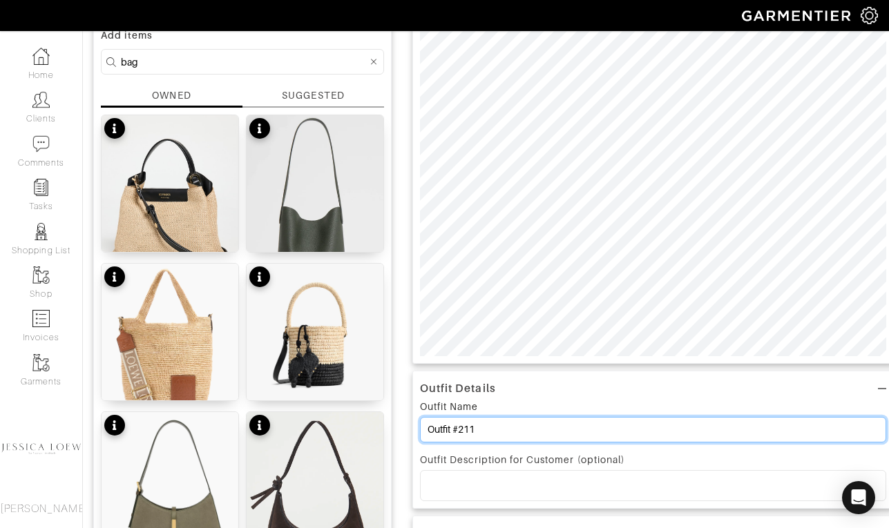
click at [575, 428] on input "Outfit #211" at bounding box center [653, 430] width 466 height 26
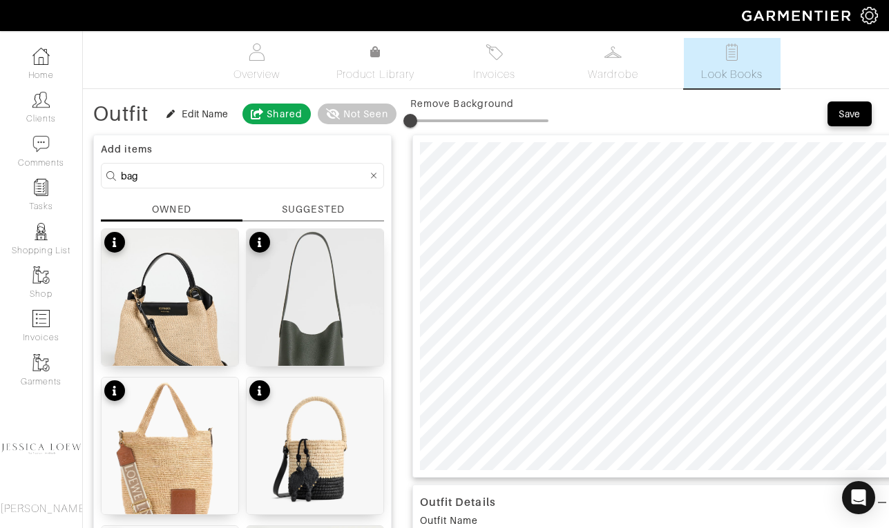
type input "Outfit"
click at [840, 120] on div "Save" at bounding box center [849, 114] width 22 height 14
